Goal: Transaction & Acquisition: Download file/media

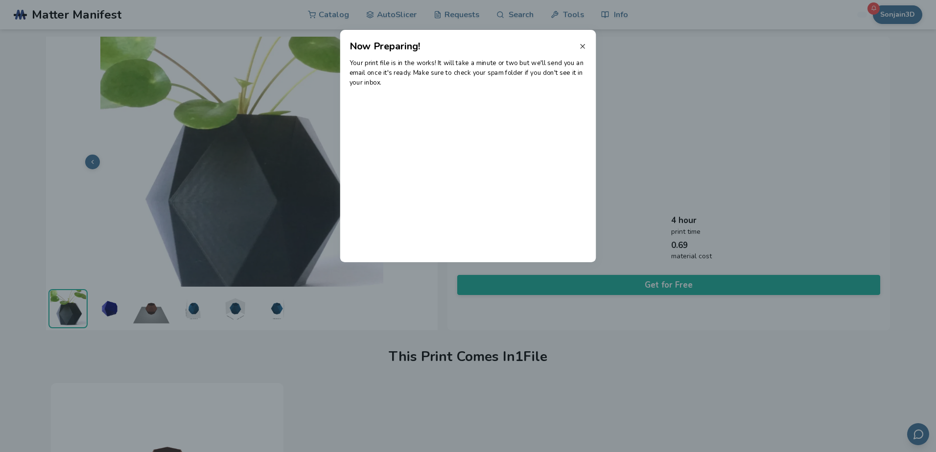
drag, startPoint x: 0, startPoint y: 0, endPoint x: 583, endPoint y: 46, distance: 584.8
click at [583, 46] on icon at bounding box center [583, 47] width 8 height 8
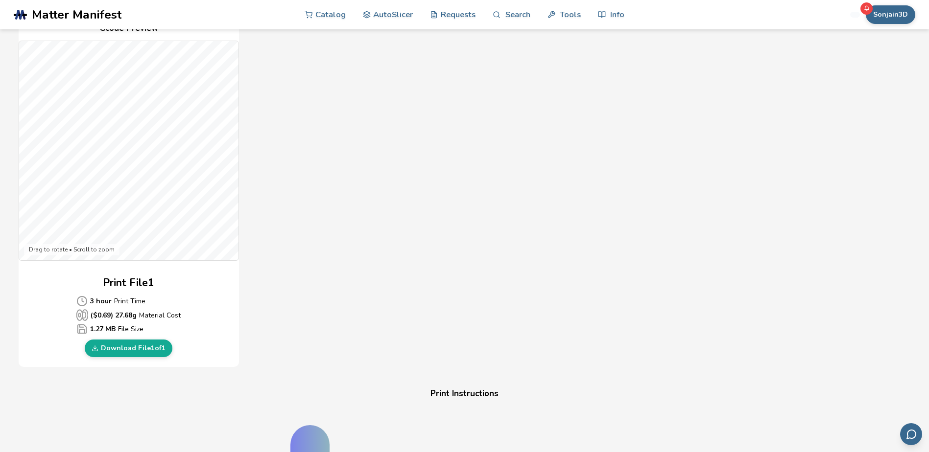
scroll to position [245, 0]
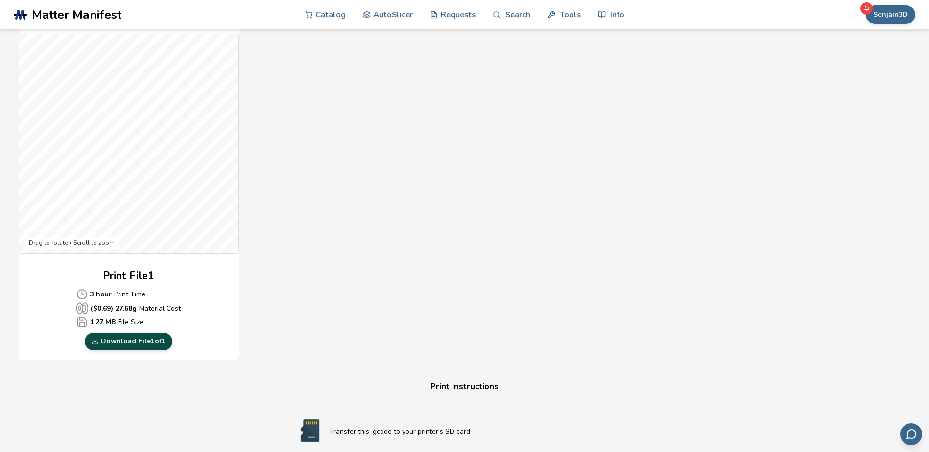
click at [141, 339] on link "Download File 1 of 1" at bounding box center [129, 342] width 88 height 18
click at [910, 65] on div "Download Your Print File Planter Hexagonal Planter Hexagonal Created By: alf249…" at bounding box center [464, 293] width 891 height 982
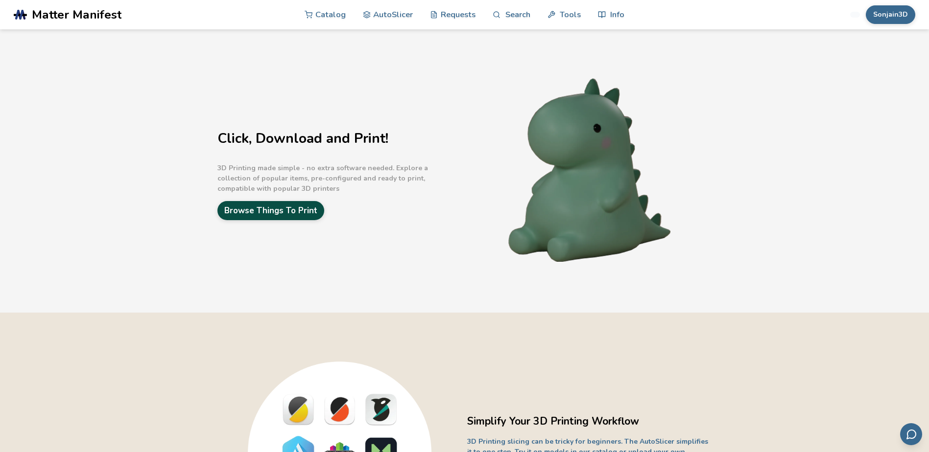
click at [287, 211] on link "Browse Things To Print" at bounding box center [270, 210] width 107 height 19
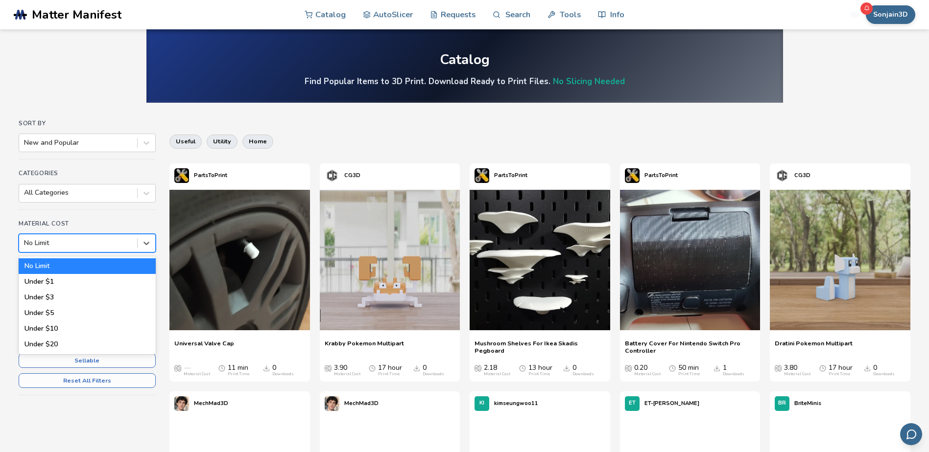
click at [107, 244] on div at bounding box center [78, 243] width 108 height 10
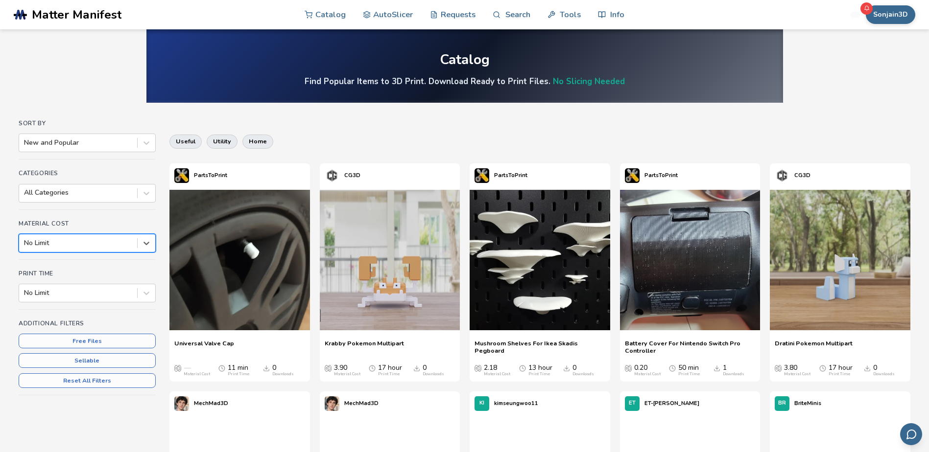
click at [107, 244] on div at bounding box center [78, 243] width 108 height 10
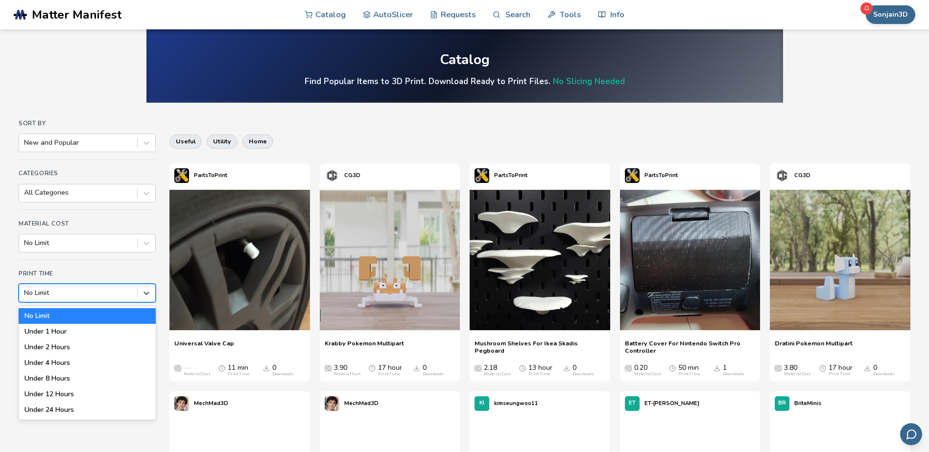
click at [60, 293] on div at bounding box center [78, 293] width 108 height 10
click at [40, 365] on div "Under 4 Hours" at bounding box center [87, 363] width 137 height 16
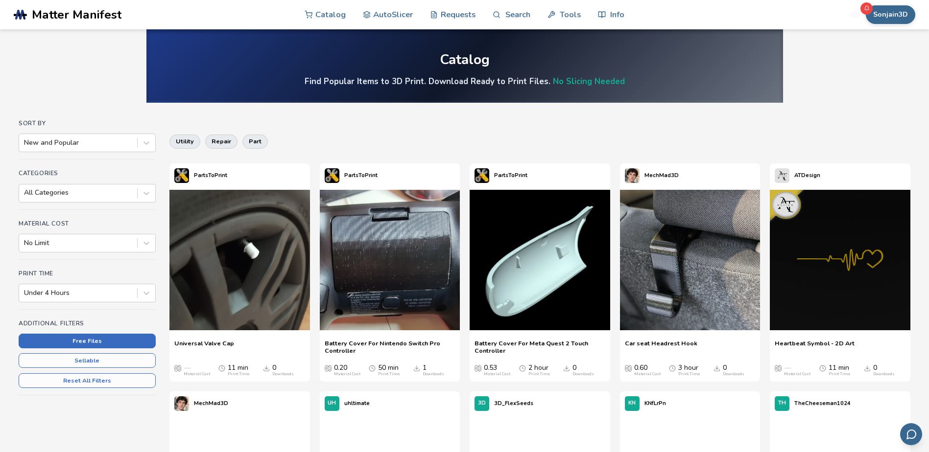
click at [83, 339] on button "Free Files" at bounding box center [87, 341] width 137 height 15
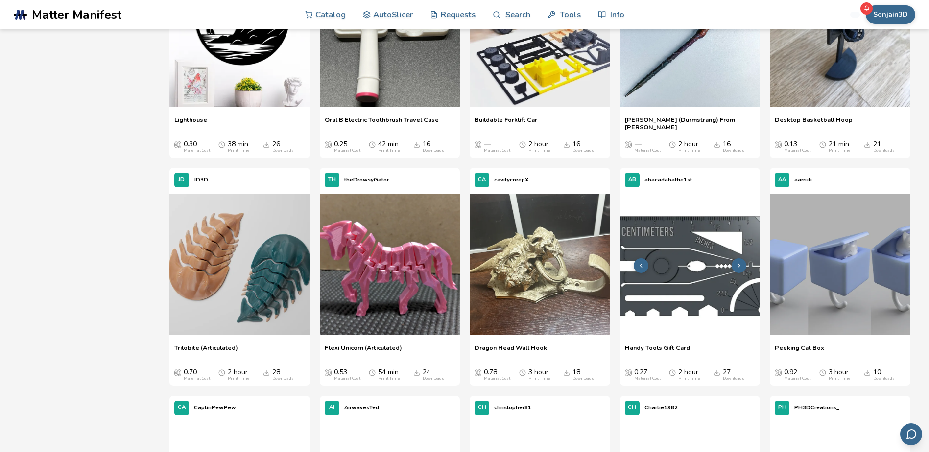
scroll to position [685, 0]
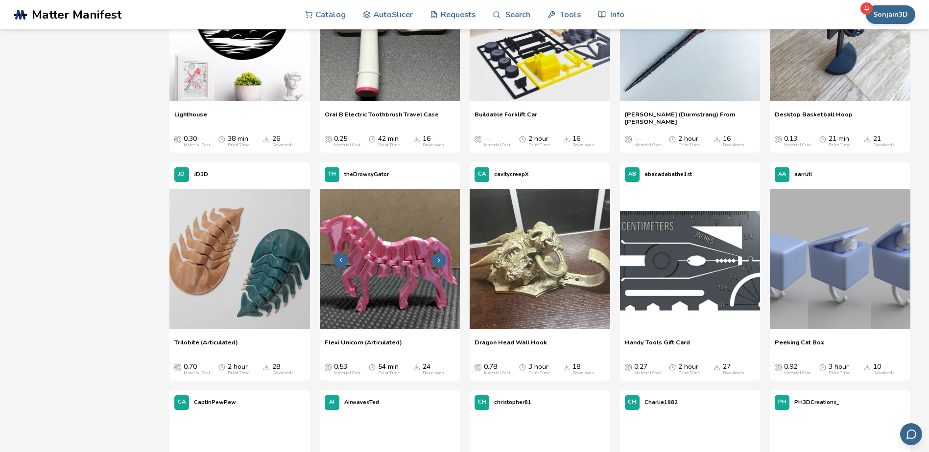
click at [387, 274] on img at bounding box center [390, 259] width 140 height 140
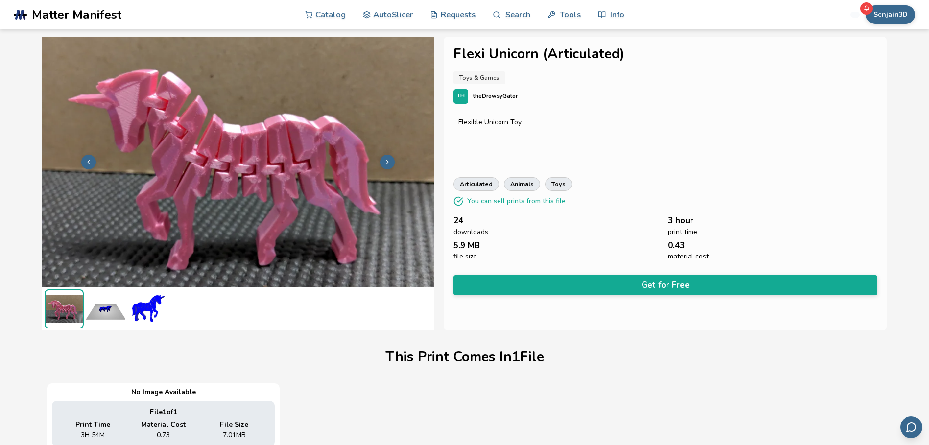
scroll to position [0, 0]
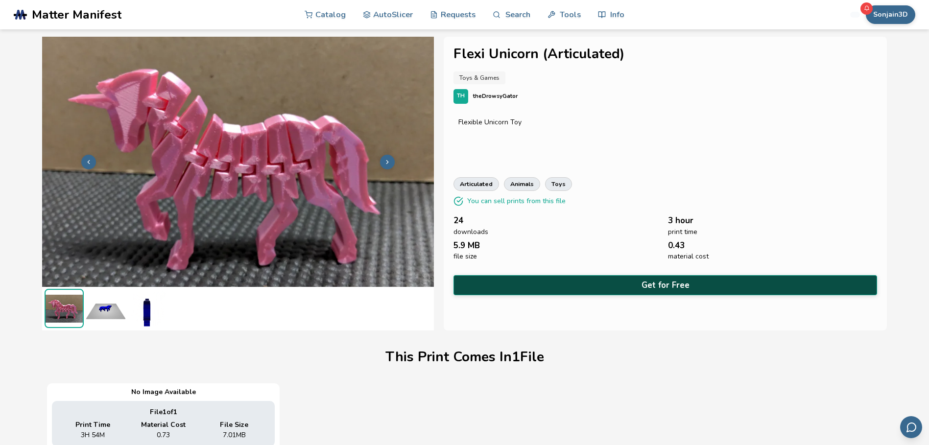
click at [657, 280] on button "Get for Free" at bounding box center [664, 285] width 423 height 20
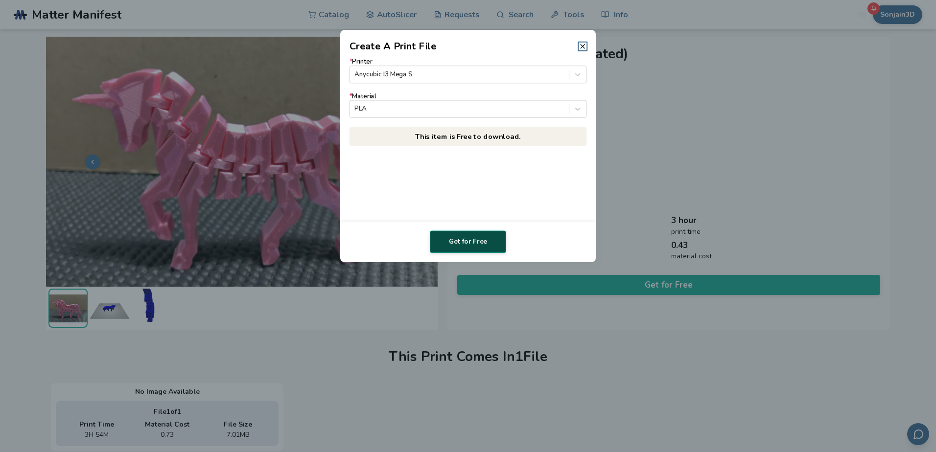
click at [469, 242] on button "Get for Free" at bounding box center [468, 242] width 76 height 23
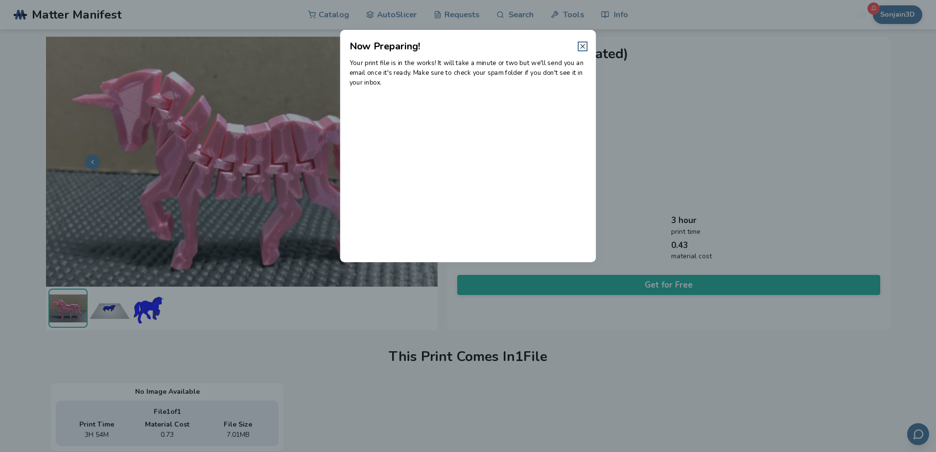
click at [582, 46] on line at bounding box center [583, 47] width 4 height 4
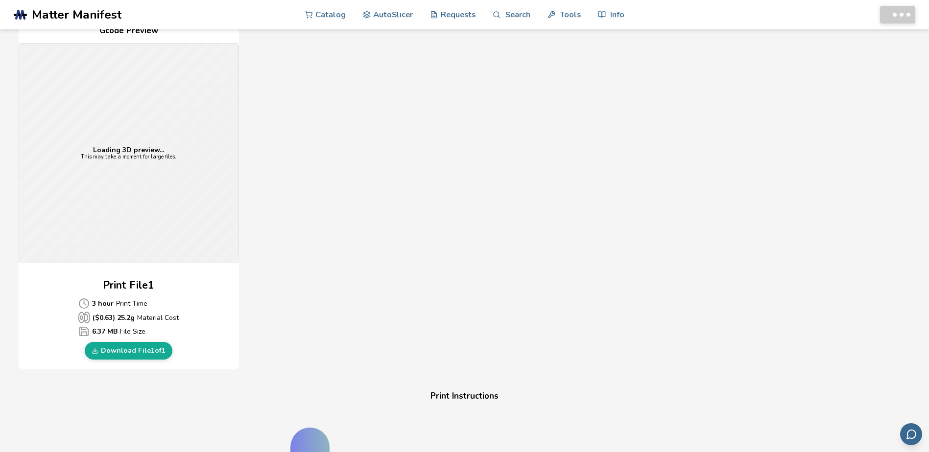
scroll to position [245, 0]
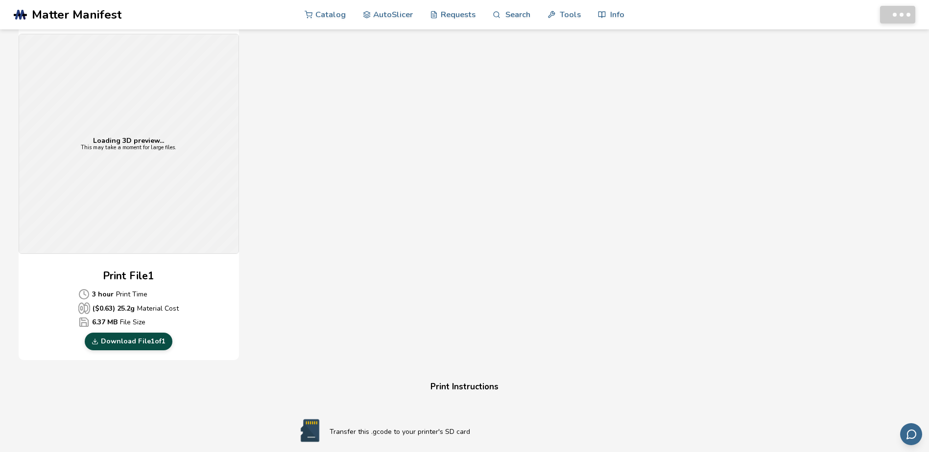
drag, startPoint x: 134, startPoint y: 340, endPoint x: 139, endPoint y: 342, distance: 5.3
click at [134, 340] on link "Download File 1 of 1" at bounding box center [129, 342] width 88 height 18
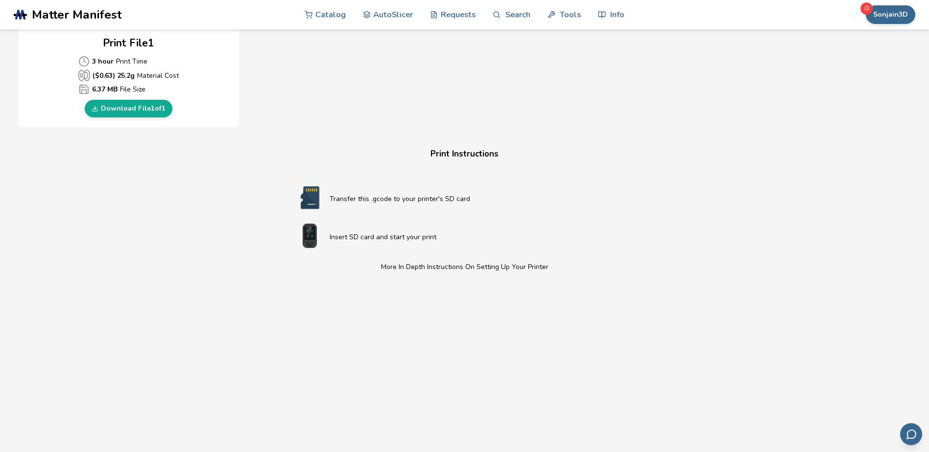
scroll to position [468, 0]
